Goal: Task Accomplishment & Management: Complete application form

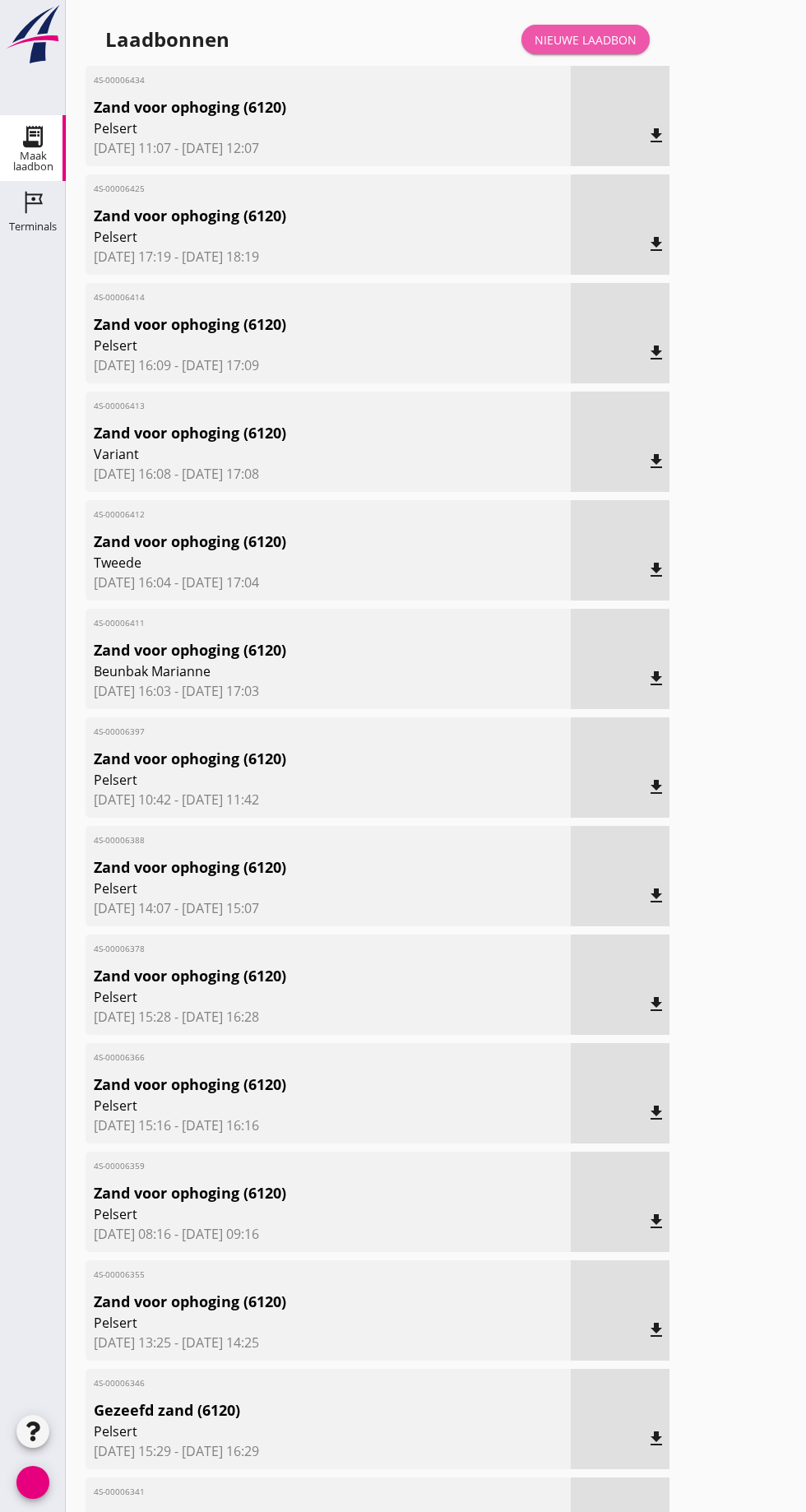
click at [590, 32] on font "Nieuwe laadbon" at bounding box center [585, 39] width 102 height 16
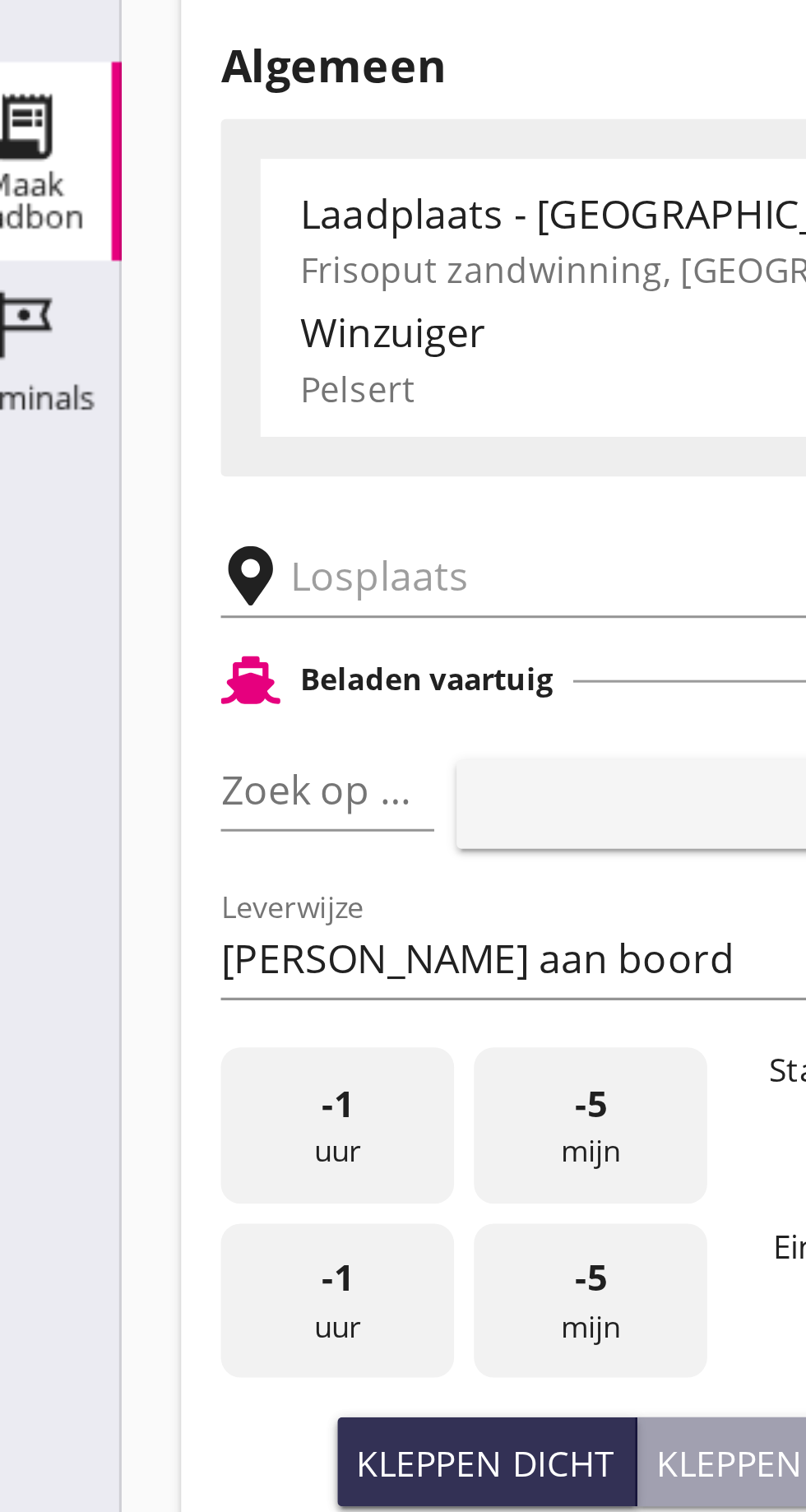
click at [141, 286] on input "text" at bounding box center [262, 286] width 282 height 26
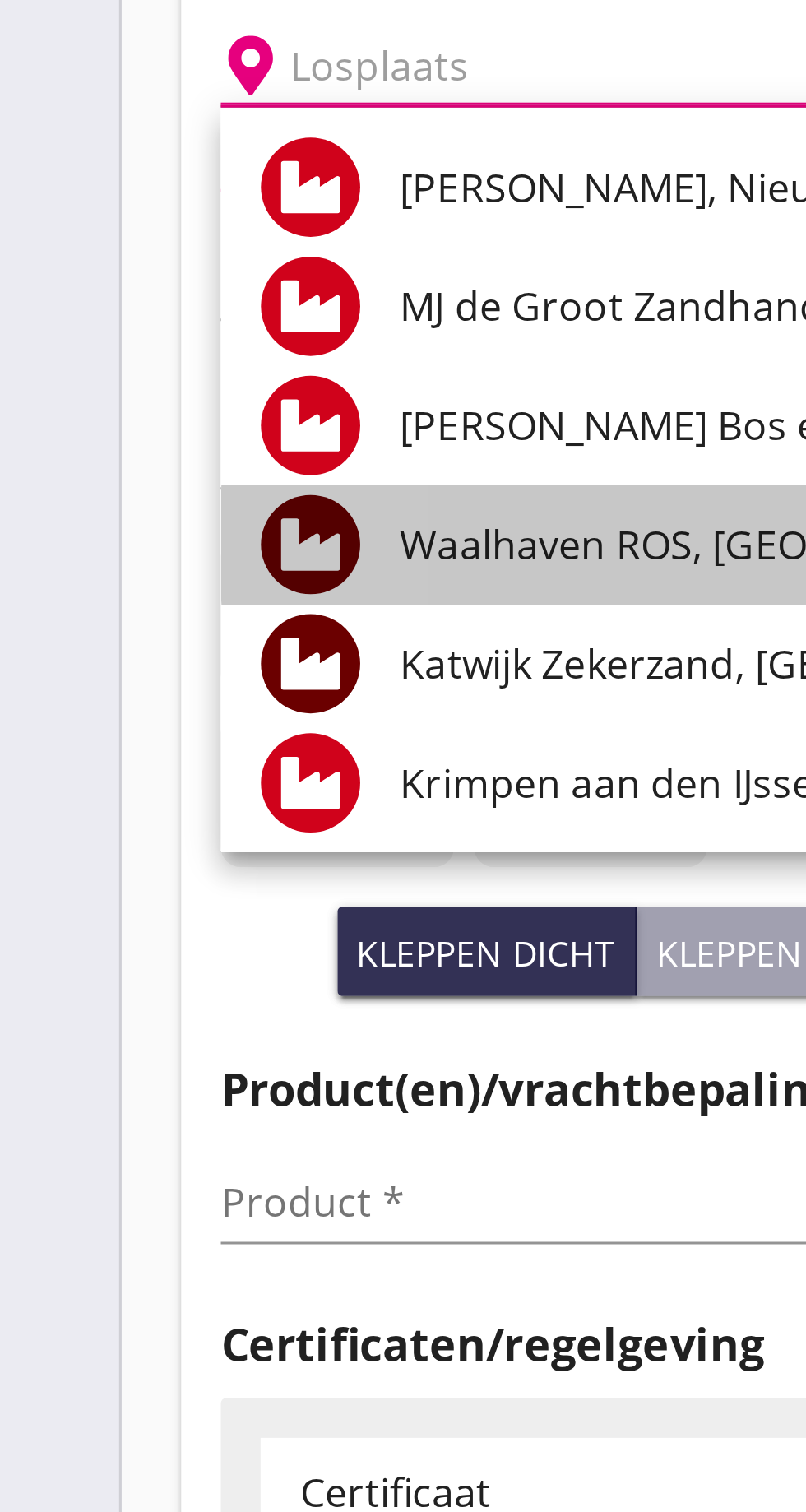
click at [223, 446] on font "Waalhaven ROS, [GEOGRAPHIC_DATA]" at bounding box center [275, 444] width 234 height 18
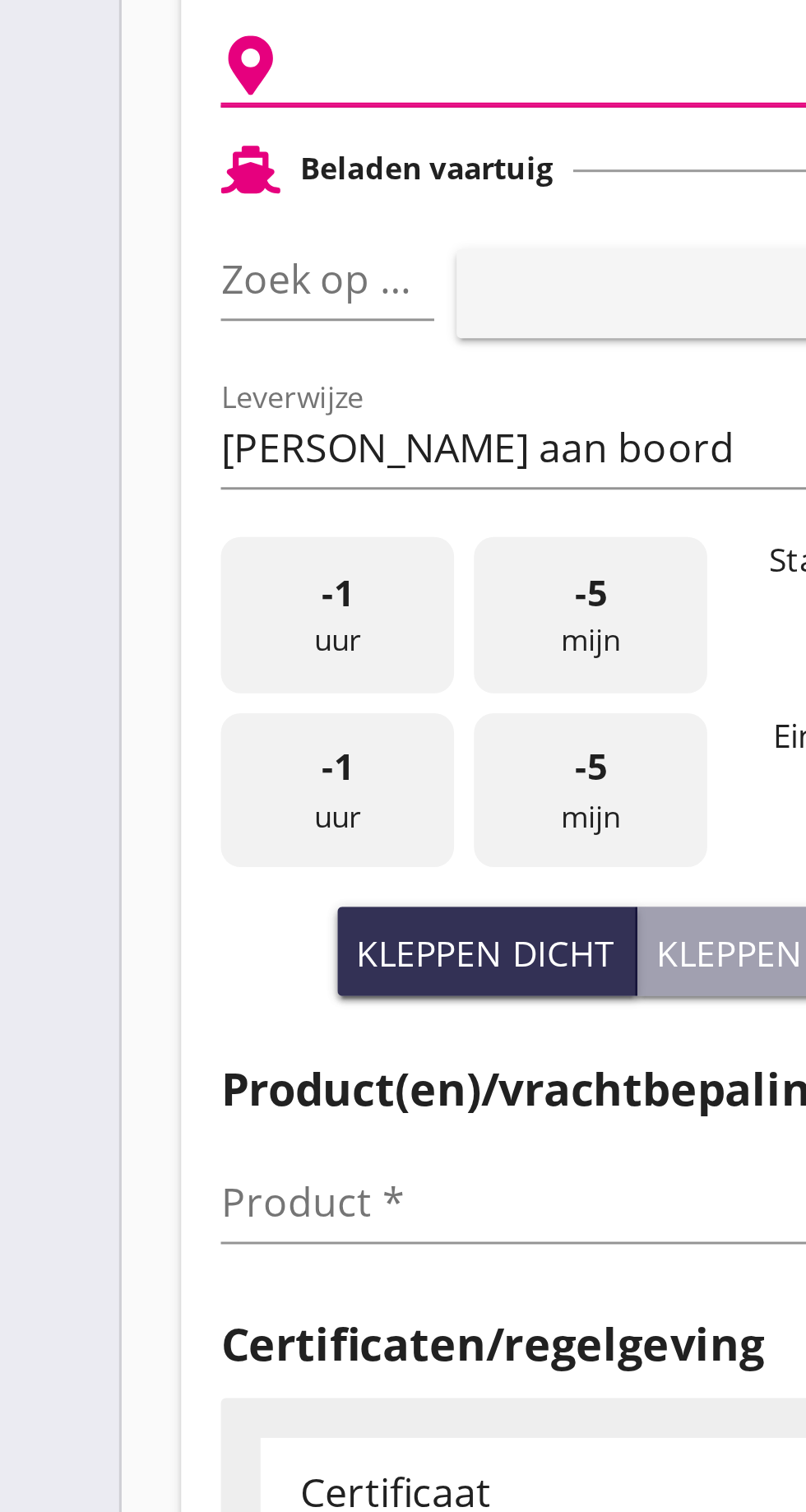
type input "Waalhaven ROS, [GEOGRAPHIC_DATA]"
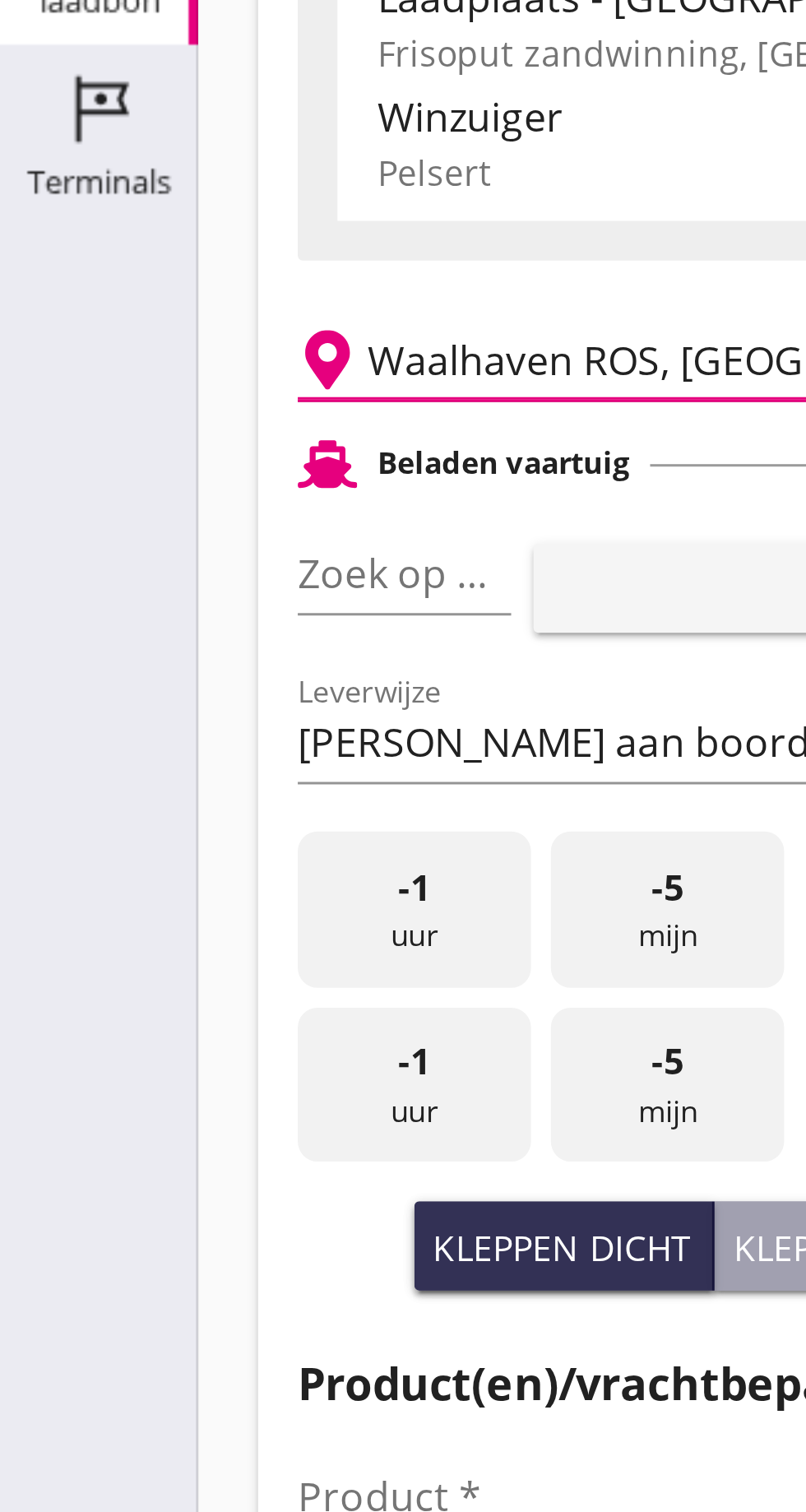
click at [123, 359] on input "Zoek op (scheeps)naam" at bounding box center [110, 356] width 24 height 26
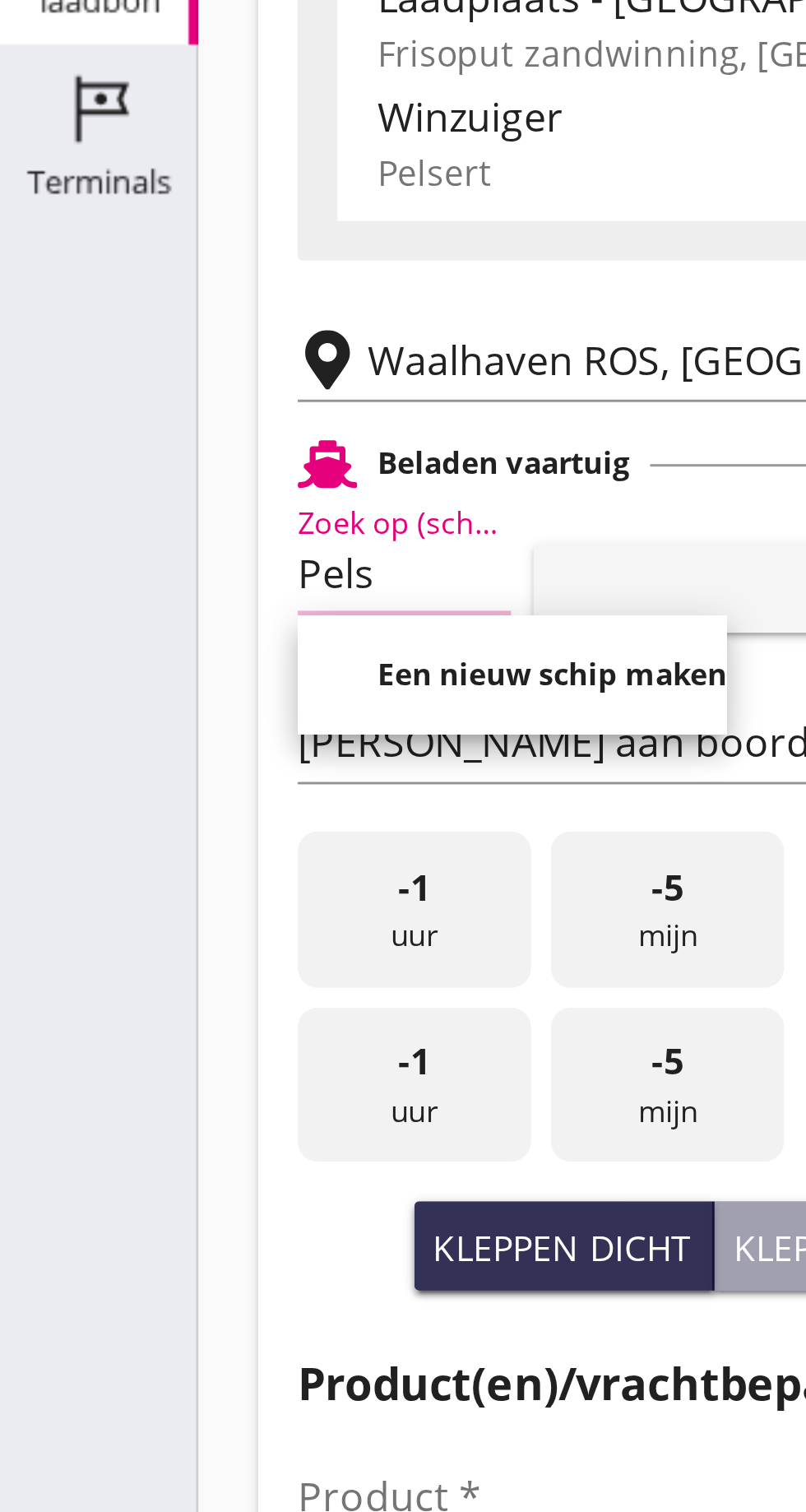
scroll to position [0, 7]
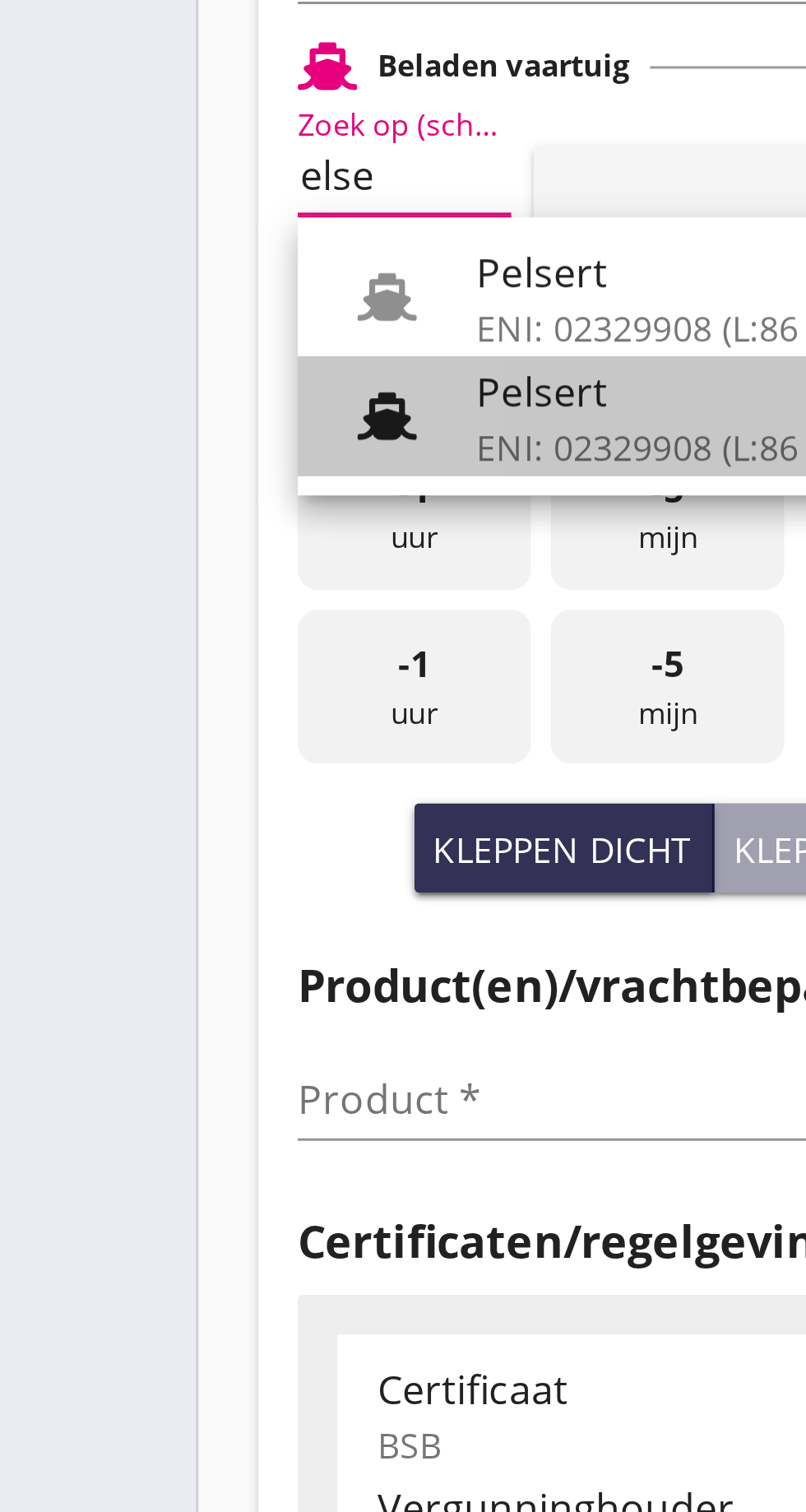
click at [187, 440] on font "ENI: 02329908 (L:86 x B:)" at bounding box center [225, 446] width 133 height 16
type input "Pelsert"
type input "[PERSON_NAME]"
type input "1087"
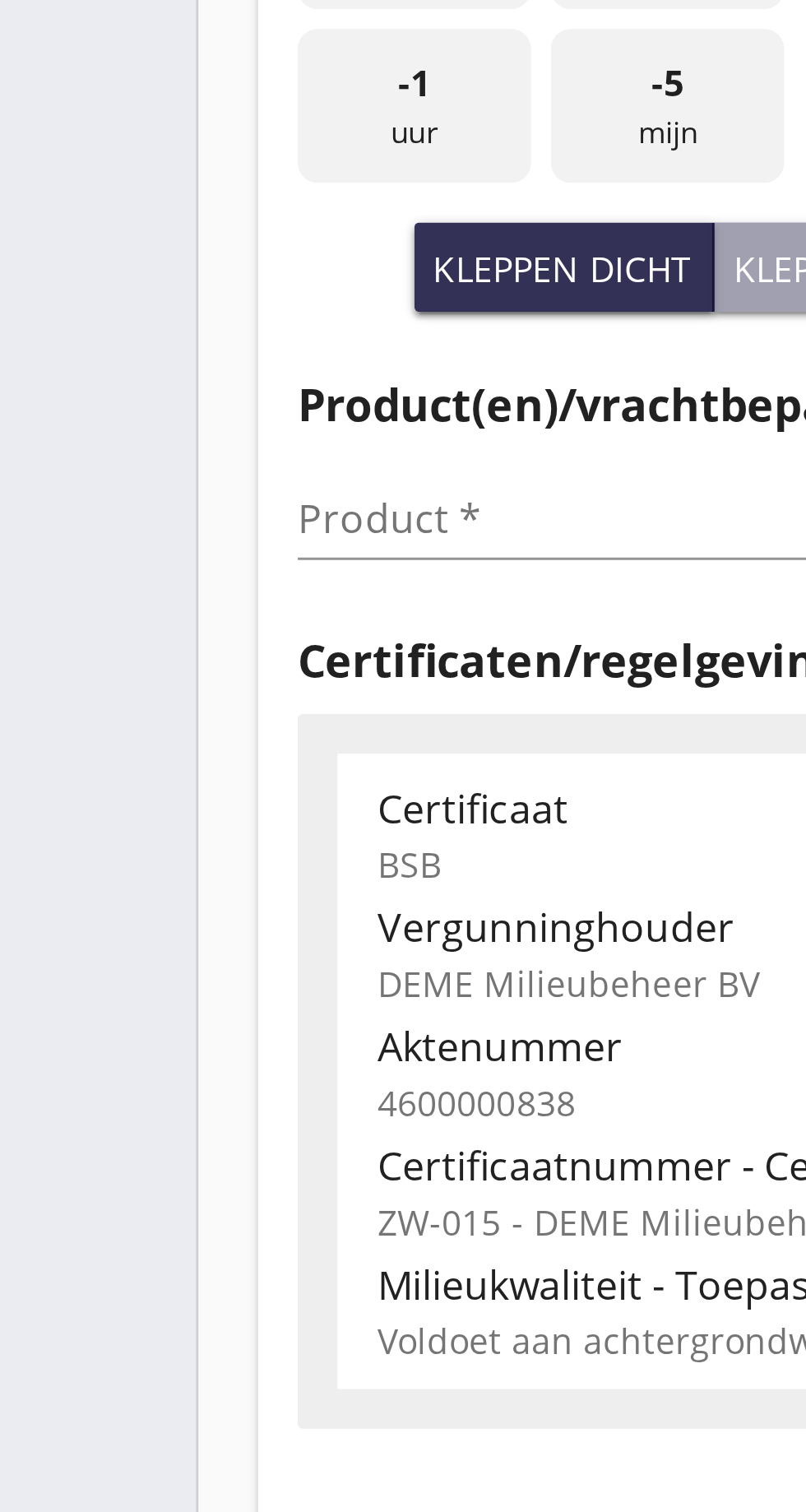
type input "Pelsert"
click at [130, 662] on input "Product *" at bounding box center [201, 662] width 207 height 26
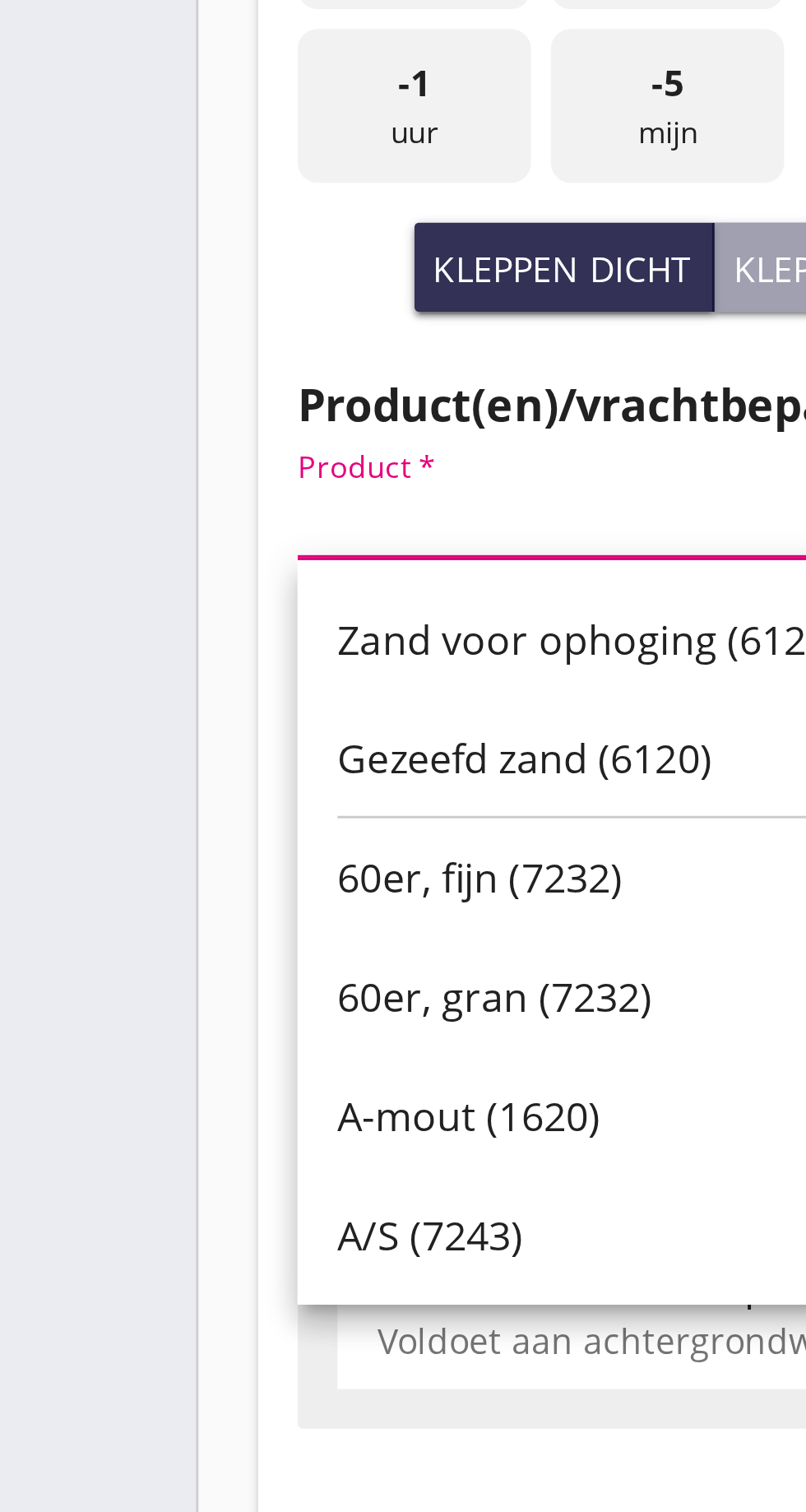
scroll to position [0, 0]
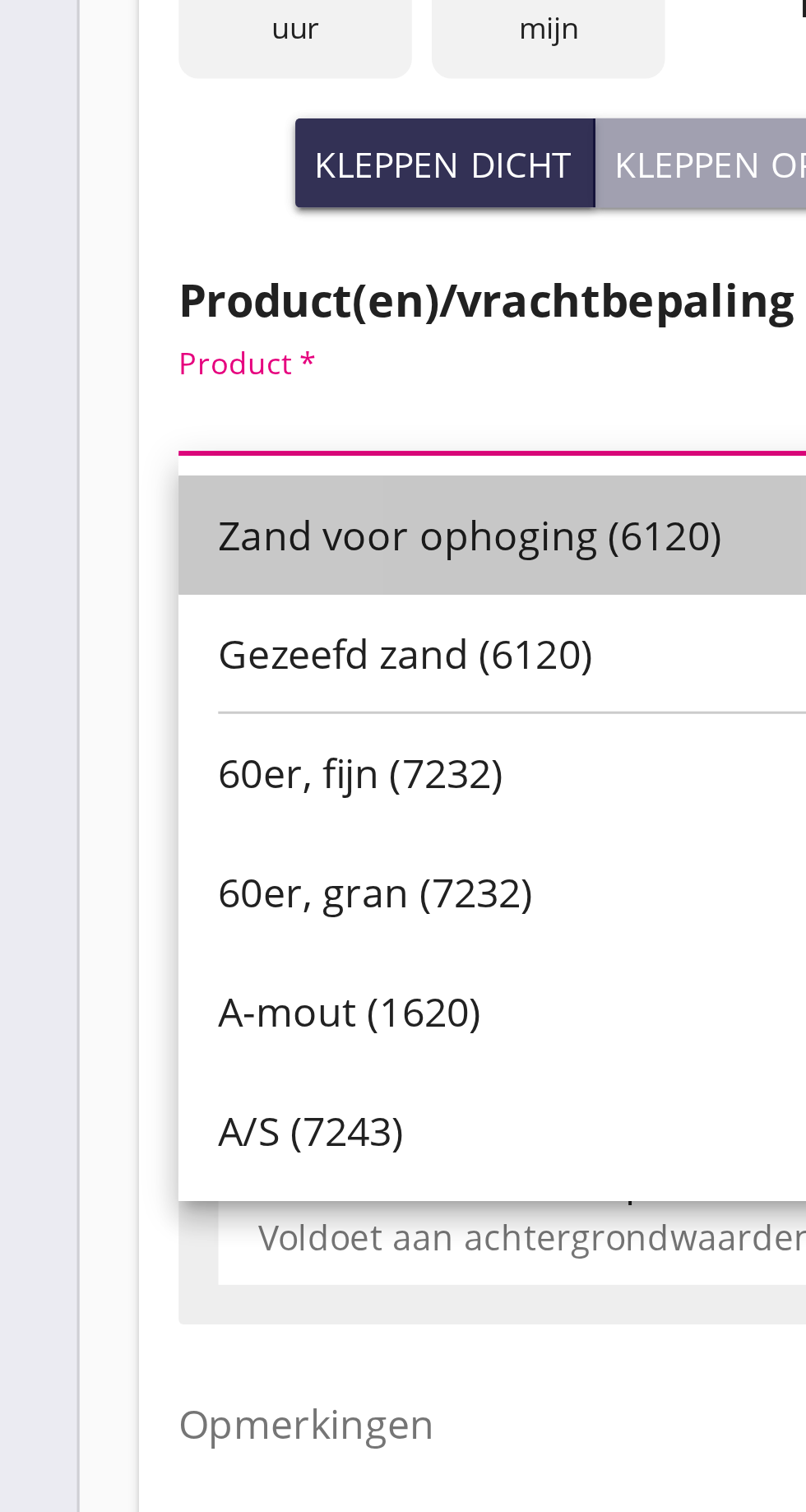
click at [190, 708] on font "Zand voor ophoging (6120)" at bounding box center [196, 702] width 167 height 18
type input "Zand voor ophoging (6120)"
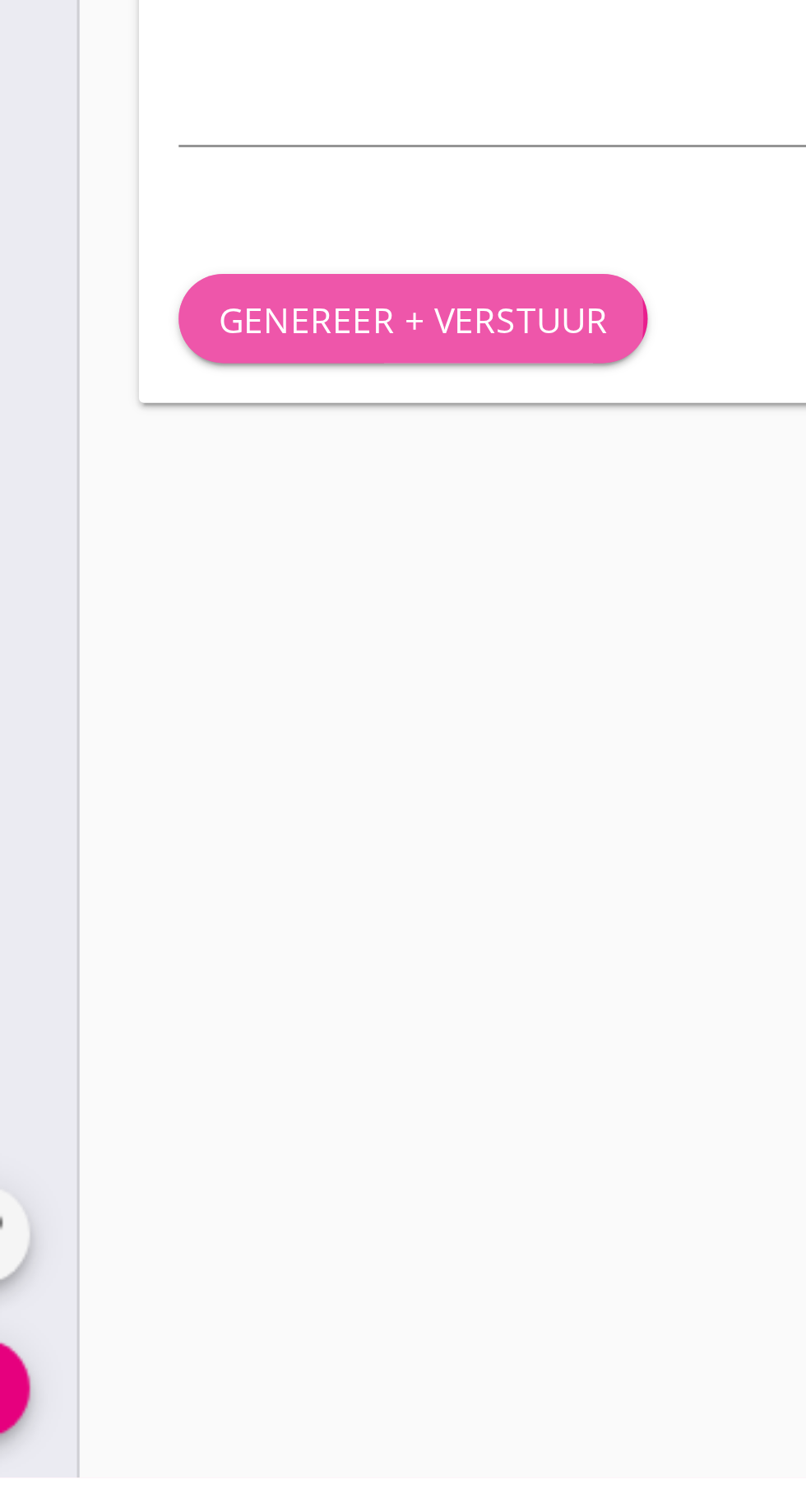
click at [194, 1126] on font "Genereer + verstuur" at bounding box center [177, 1128] width 129 height 16
